Goal: Task Accomplishment & Management: Use online tool/utility

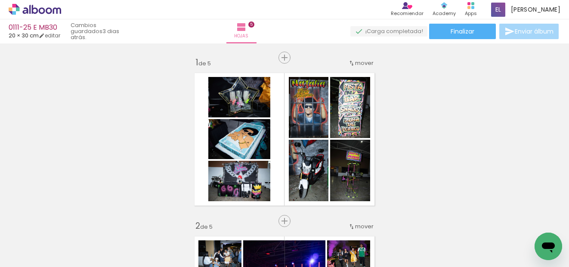
scroll to position [845, 0]
